Goal: Information Seeking & Learning: Learn about a topic

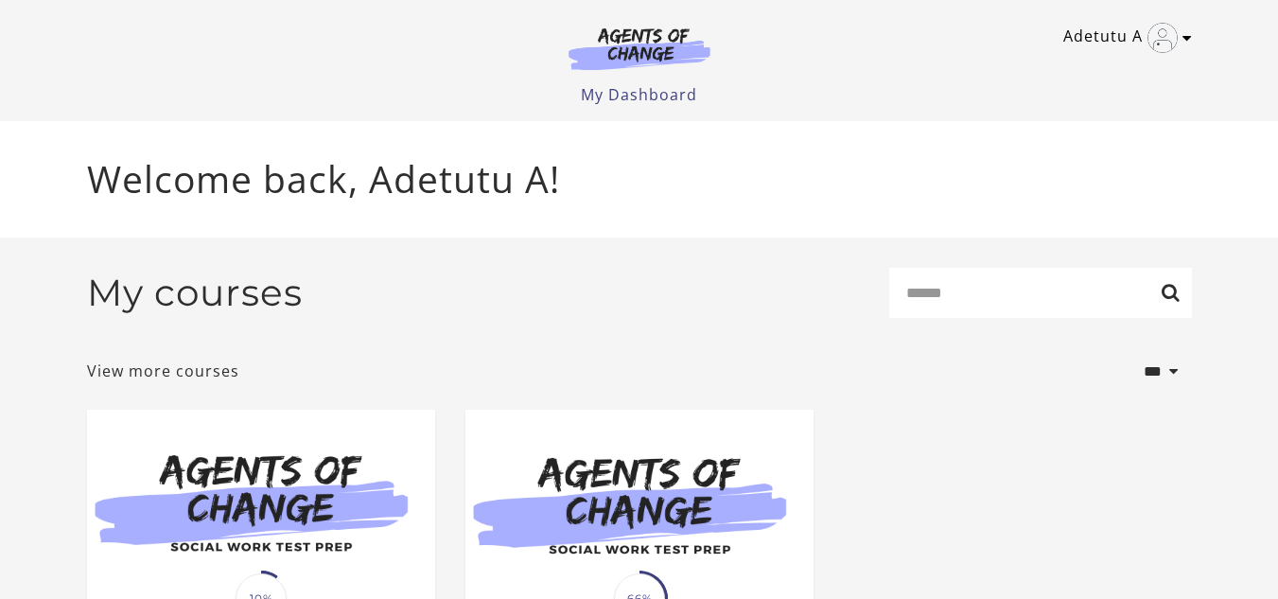
click at [1069, 48] on link "Adetutu A" at bounding box center [1122, 38] width 119 height 30
click at [1077, 65] on link "My Account" at bounding box center [1113, 69] width 167 height 32
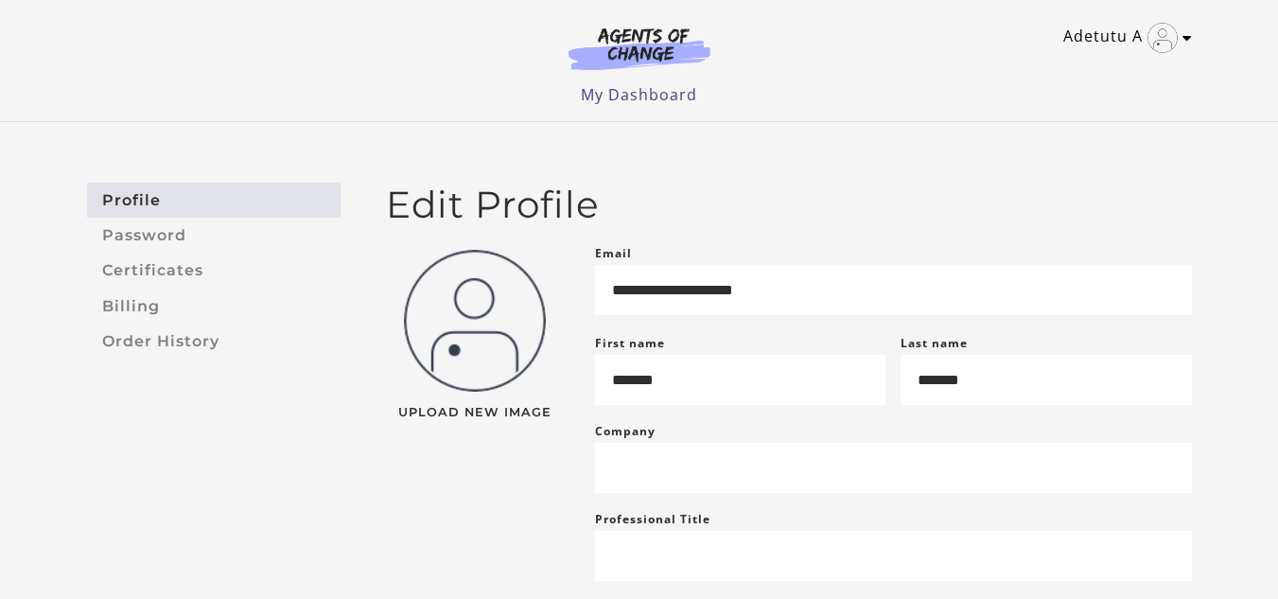
click at [1191, 38] on icon "Toggle menu" at bounding box center [1187, 37] width 9 height 15
click at [1074, 64] on link "My Account" at bounding box center [1113, 69] width 167 height 32
click at [662, 97] on link "My Dashboard" at bounding box center [639, 94] width 116 height 21
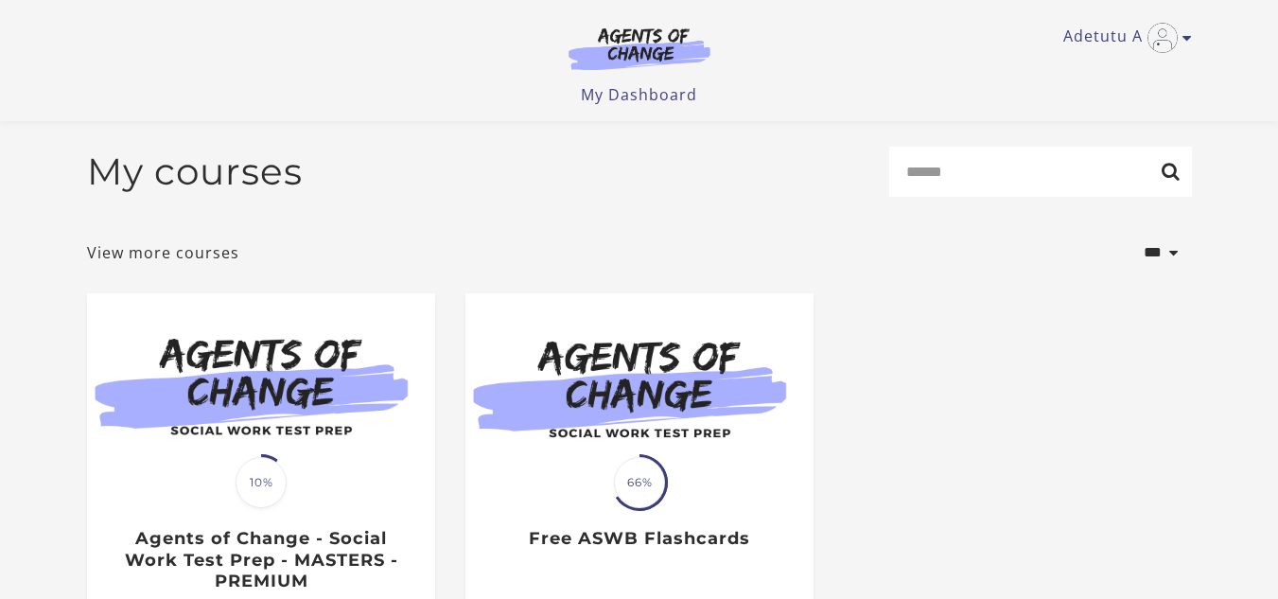
scroll to position [272, 0]
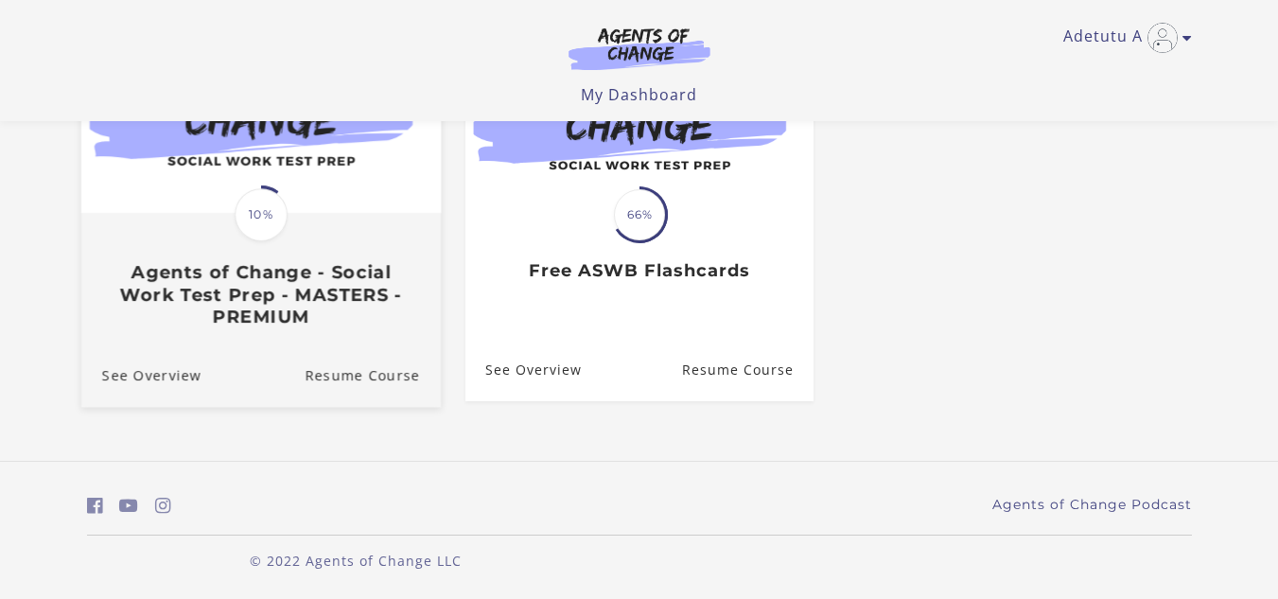
click at [301, 288] on h3 "Agents of Change - Social Work Test Prep - MASTERS - PREMIUM" at bounding box center [260, 294] width 318 height 66
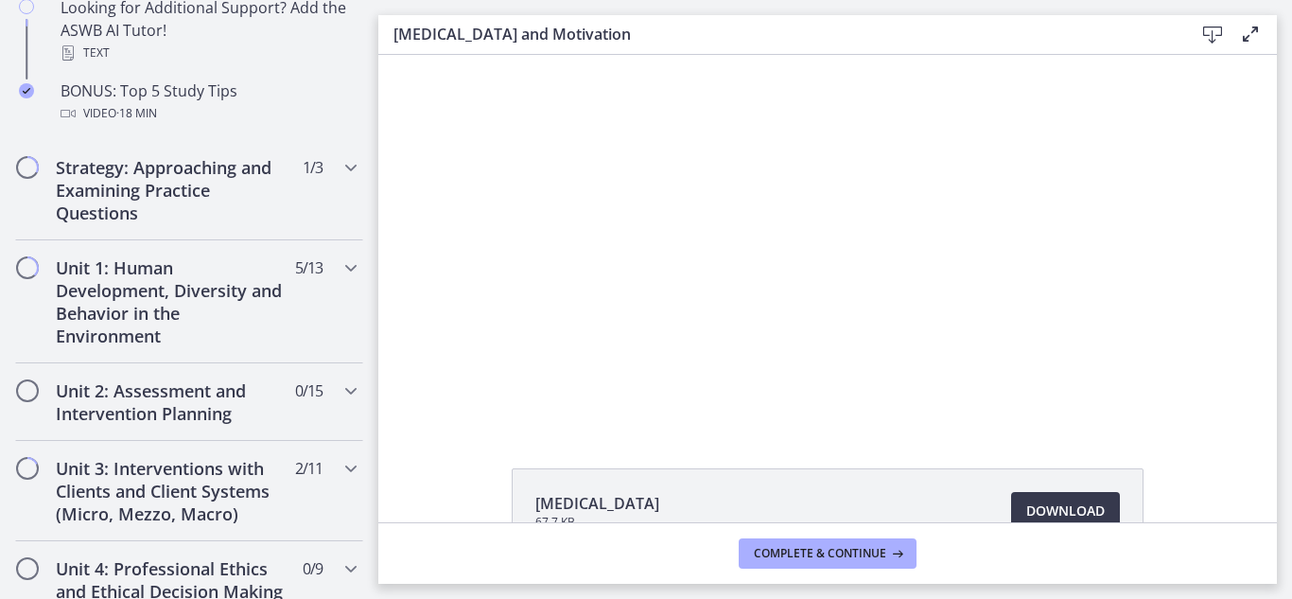
scroll to position [1049, 0]
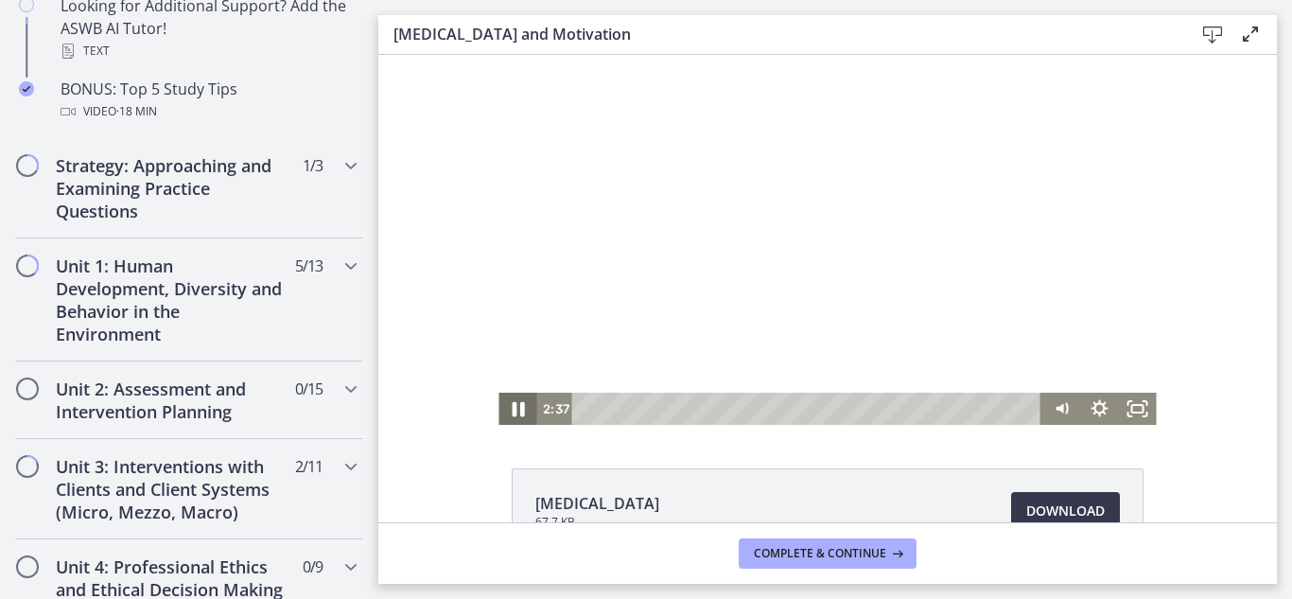
click at [510, 410] on icon "Pause" at bounding box center [517, 409] width 45 height 39
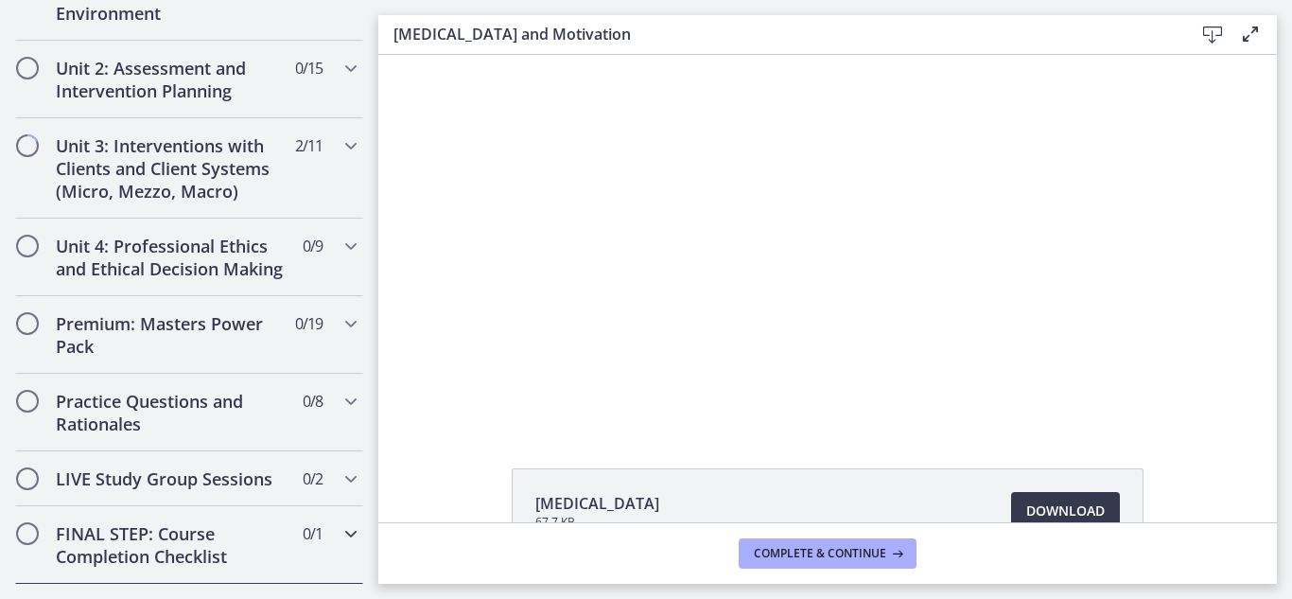
scroll to position [1369, 0]
click at [323, 155] on div "Unit 3: Interventions with Clients and Client Systems (Micro, Mezzo, Macro) 2 /…" at bounding box center [189, 169] width 348 height 100
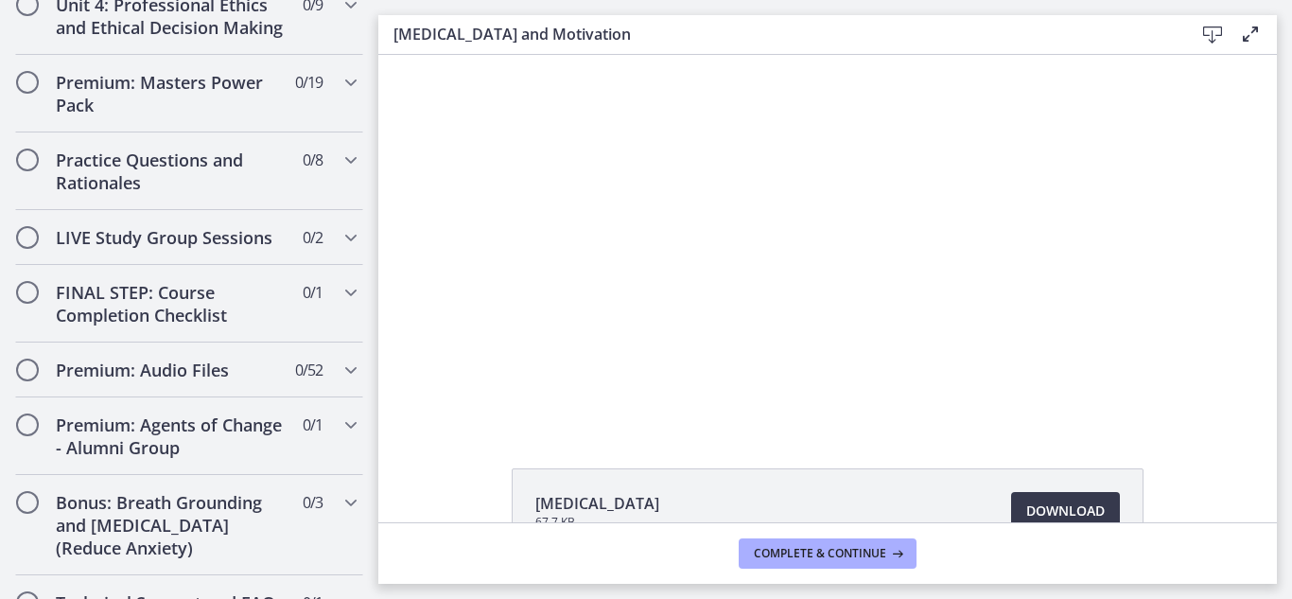
scroll to position [1586, 0]
click at [340, 173] on icon "Chapters" at bounding box center [351, 161] width 23 height 23
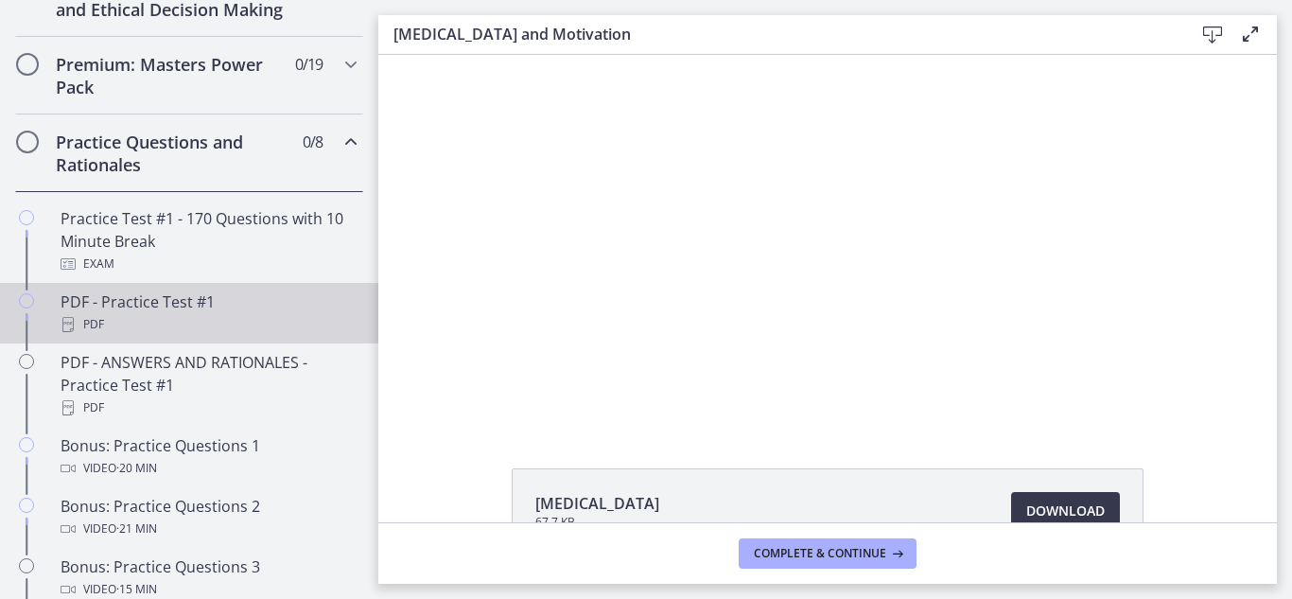
scroll to position [891, 0]
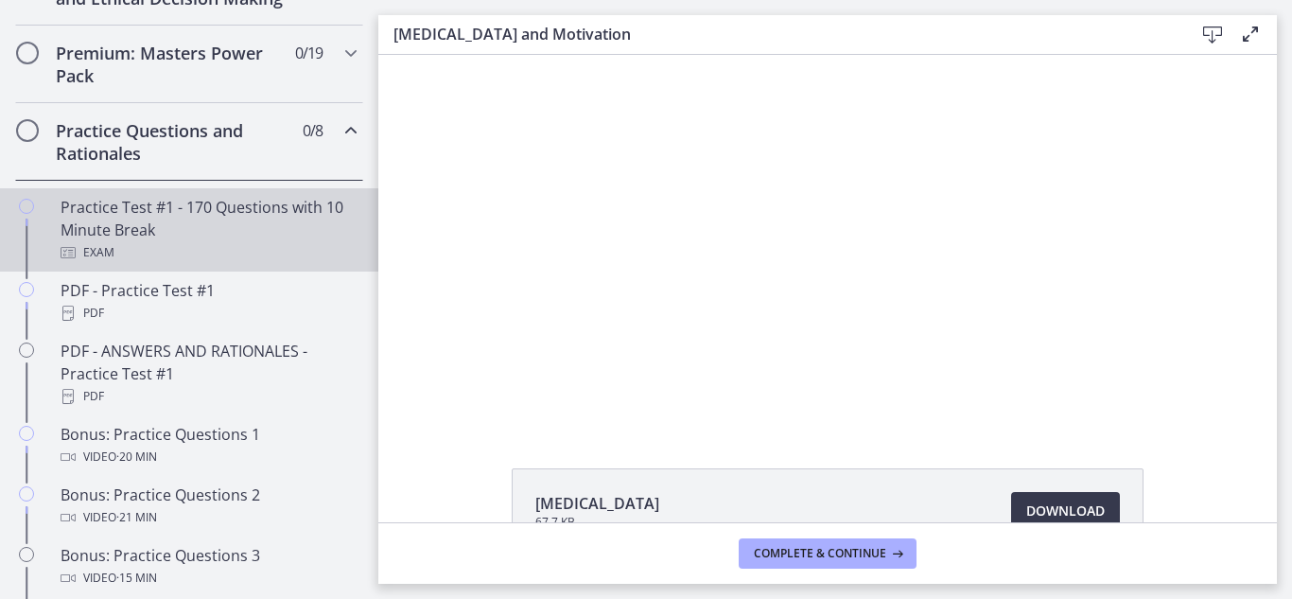
click at [196, 237] on div "Practice Test #1 - 170 Questions with 10 Minute Break Exam" at bounding box center [208, 230] width 295 height 68
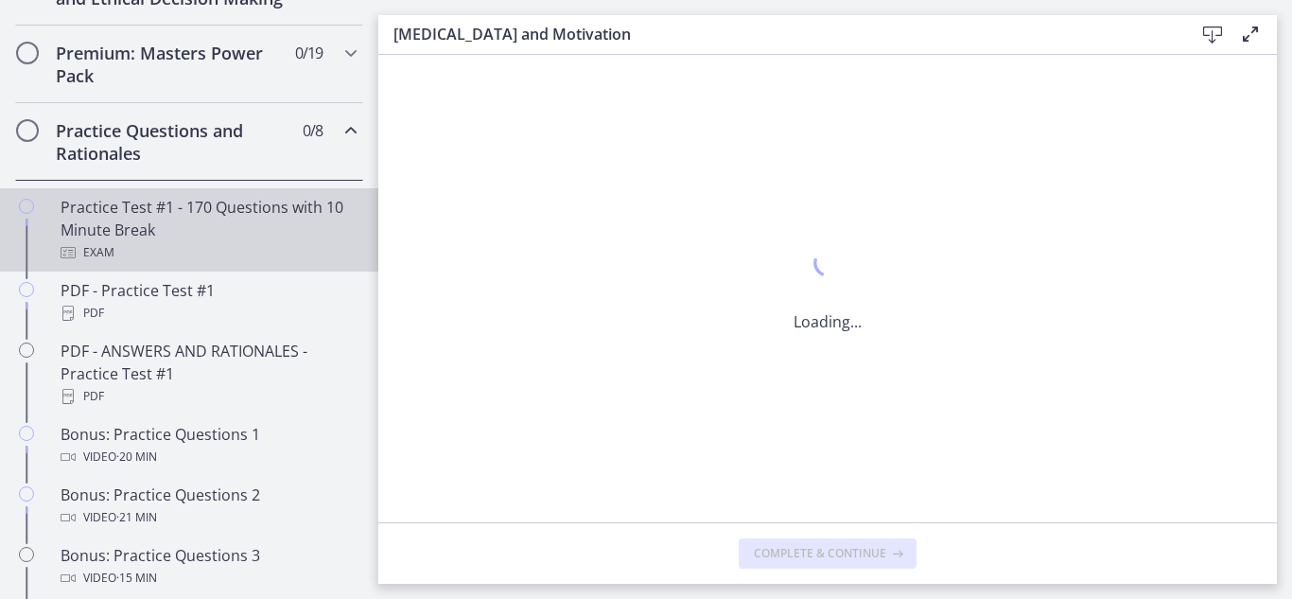
click at [196, 237] on div "Practice Test #1 - 170 Questions with 10 Minute Break Exam" at bounding box center [208, 230] width 295 height 68
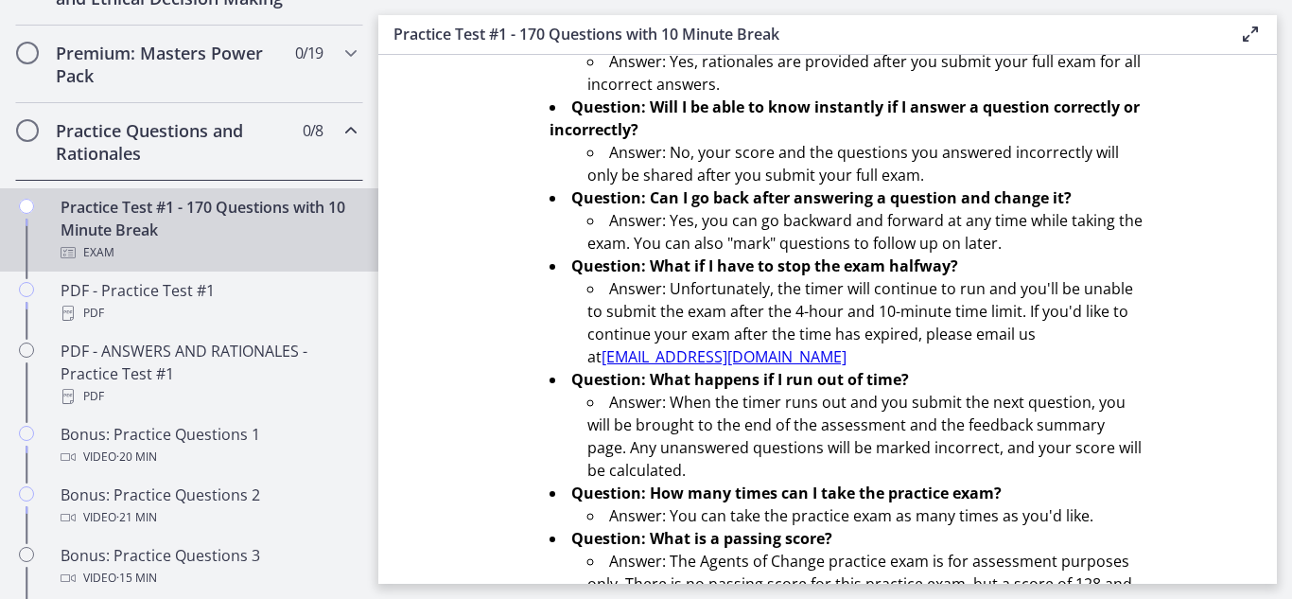
scroll to position [745, 0]
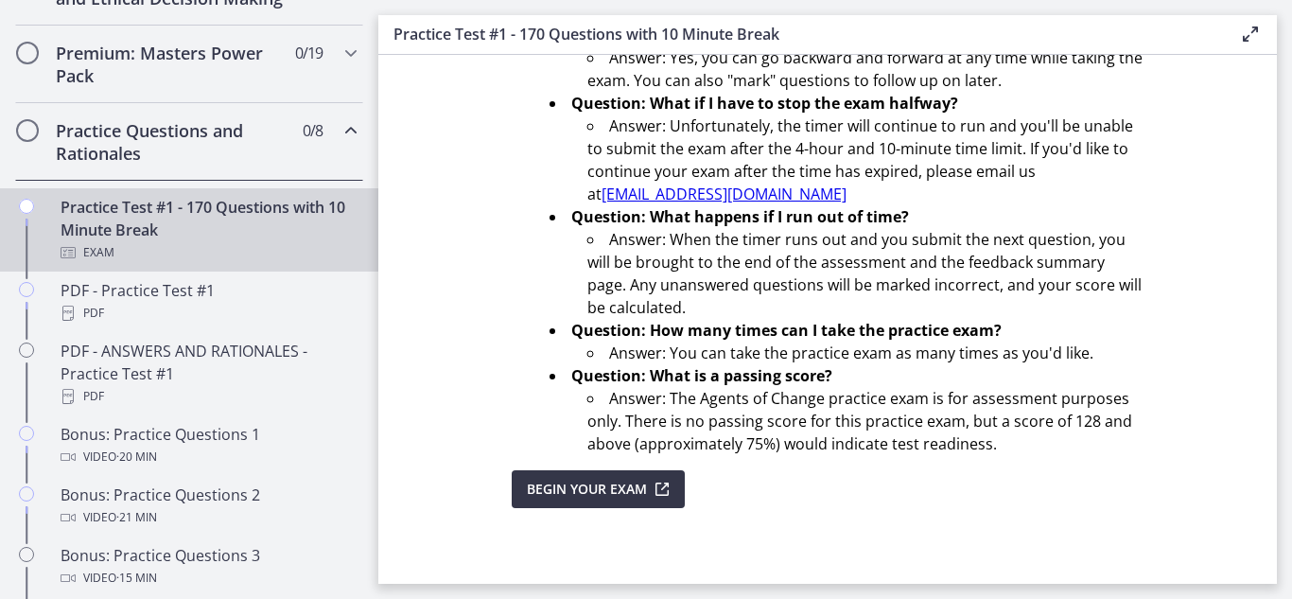
click at [616, 476] on button "Begin Your Exam" at bounding box center [598, 489] width 173 height 38
